Goal: Task Accomplishment & Management: Manage account settings

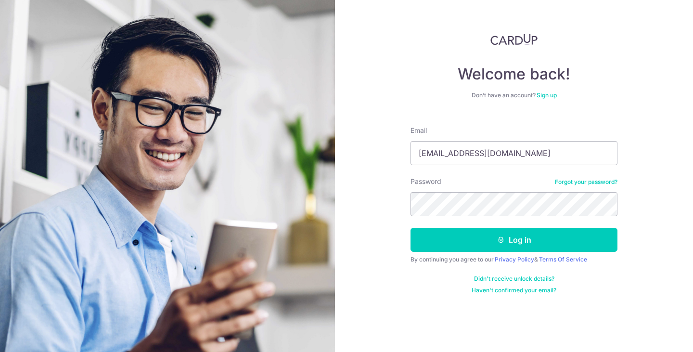
type input "[EMAIL_ADDRESS][DOMAIN_NAME]"
click at [410, 228] on button "Log in" at bounding box center [513, 240] width 207 height 24
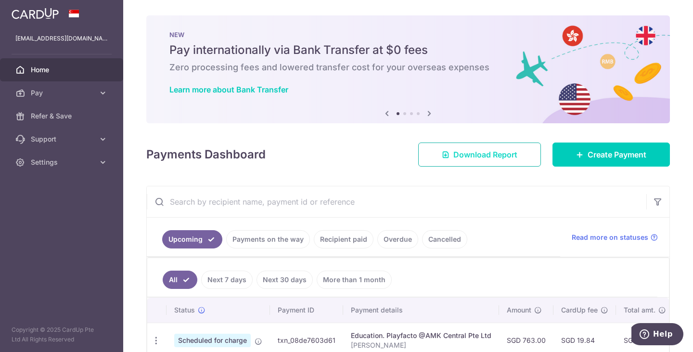
click at [466, 152] on span "Download Report" at bounding box center [485, 155] width 64 height 12
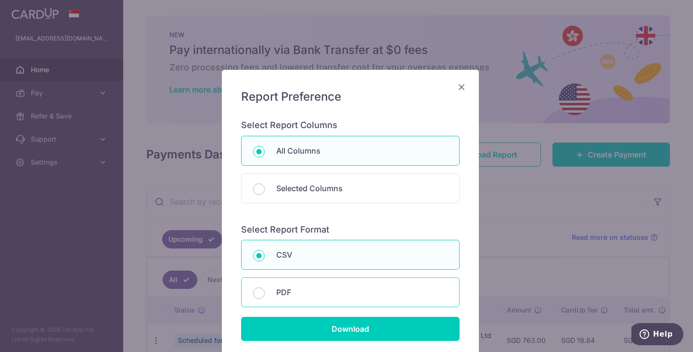
click at [309, 290] on p "PDF" at bounding box center [361, 292] width 171 height 12
click at [265, 290] on input "PDF" at bounding box center [259, 293] width 12 height 12
radio input "false"
radio input "true"
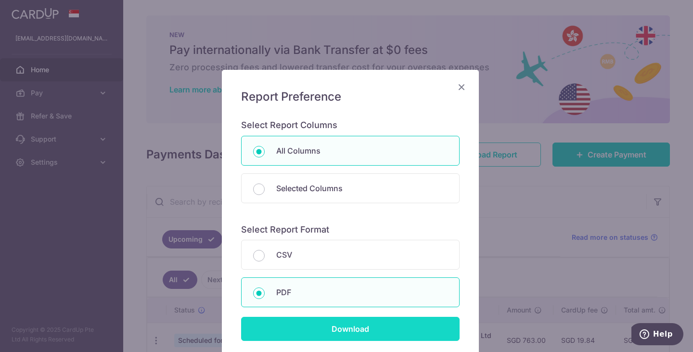
click at [321, 328] on input "Download" at bounding box center [350, 329] width 218 height 24
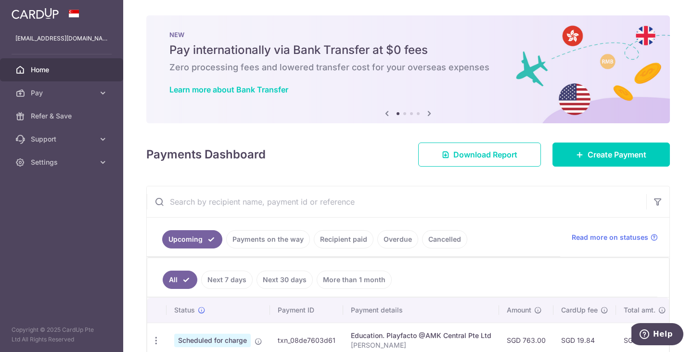
scroll to position [163, 0]
